Goal: Information Seeking & Learning: Learn about a topic

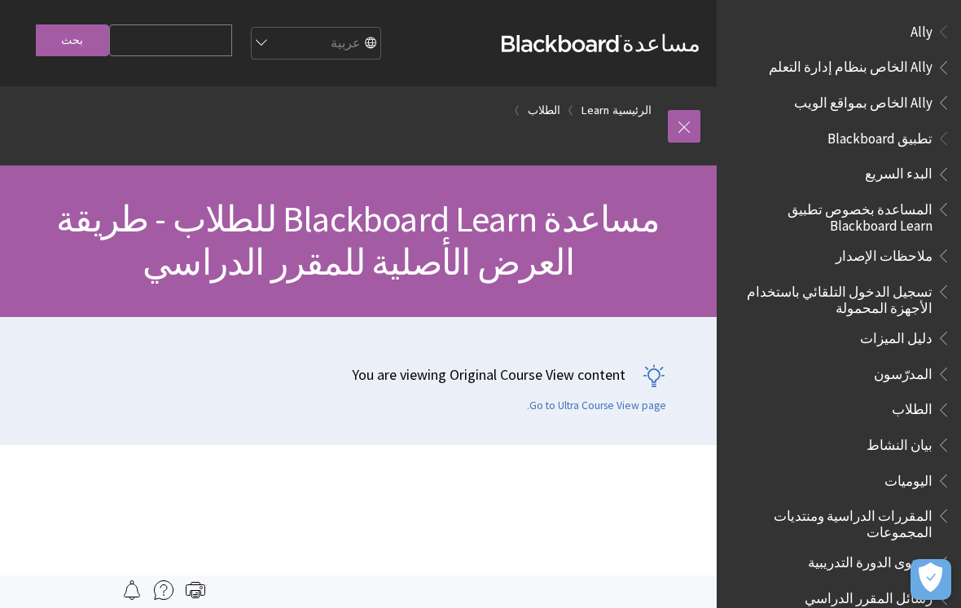
scroll to position [1498, 0]
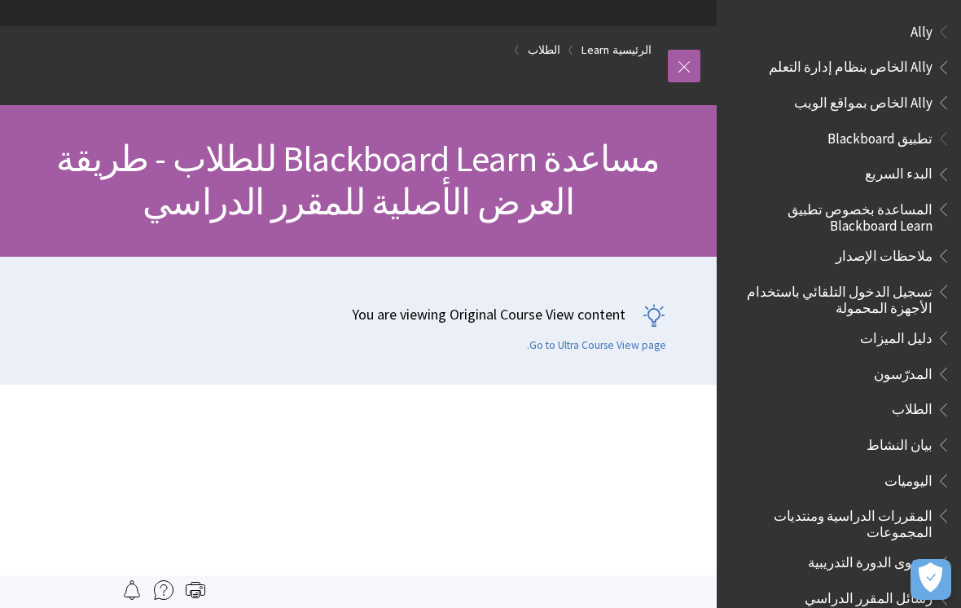
click at [625, 59] on link "الرئيسية" at bounding box center [632, 50] width 39 height 20
click at [688, 65] on link at bounding box center [684, 66] width 33 height 33
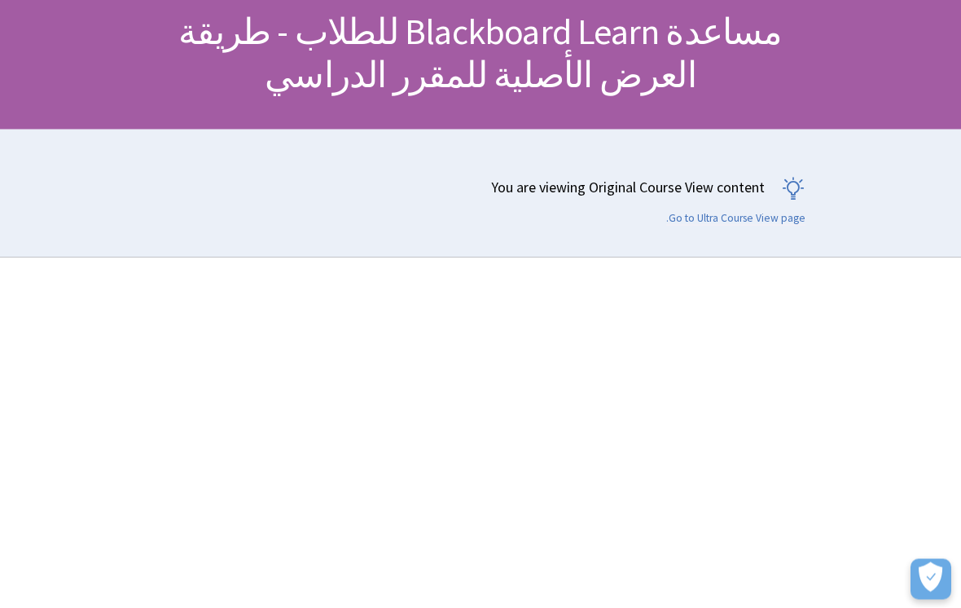
scroll to position [0, 0]
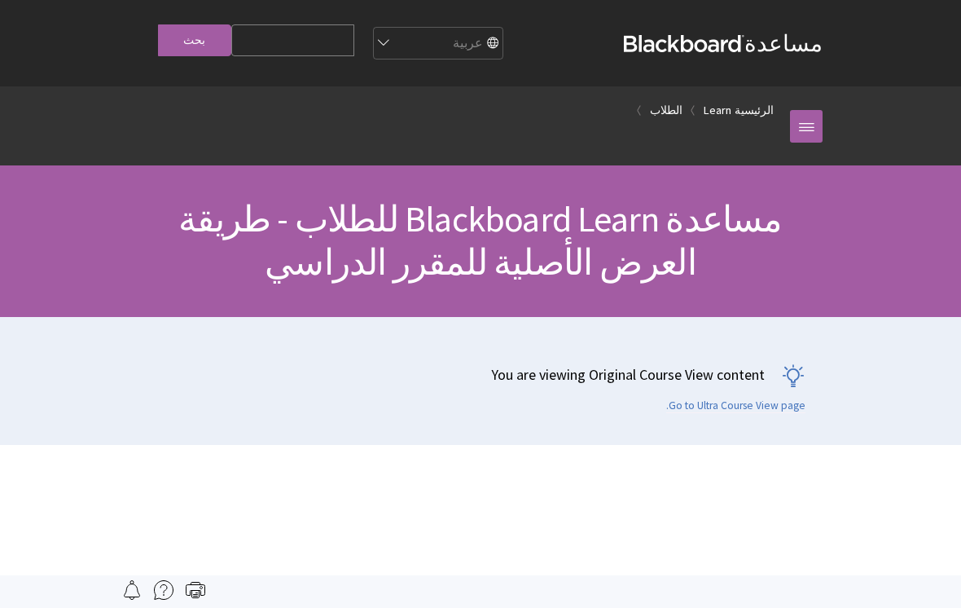
scroll to position [1498, 0]
